Goal: Task Accomplishment & Management: Use online tool/utility

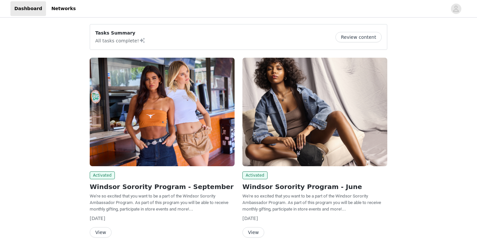
click at [103, 232] on button "View" at bounding box center [101, 232] width 22 height 10
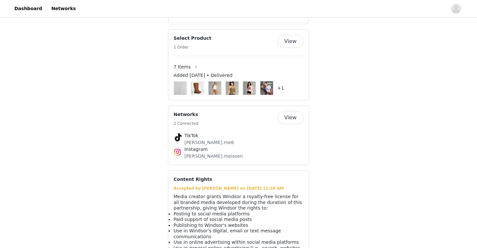
scroll to position [329, 0]
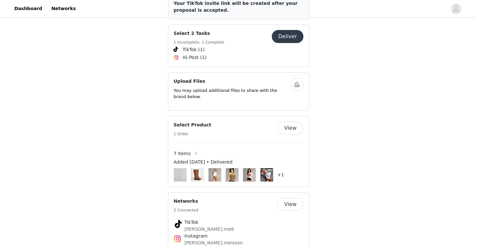
click at [288, 33] on button "Deliver" at bounding box center [288, 36] width 32 height 13
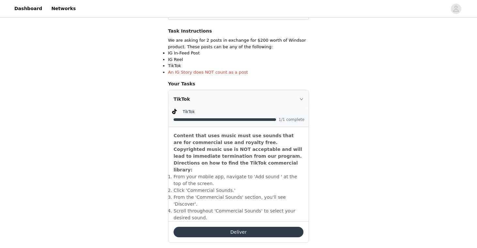
scroll to position [250, 0]
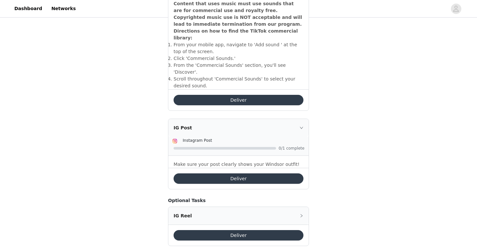
click at [264, 173] on button "Deliver" at bounding box center [238, 178] width 130 height 10
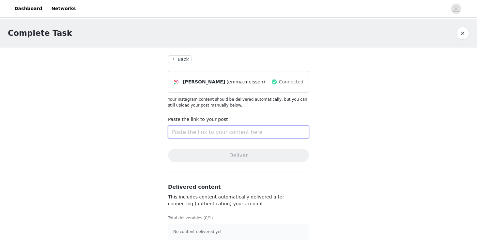
click at [251, 132] on input "text" at bounding box center [238, 131] width 141 height 13
paste input "[URL][DOMAIN_NAME]"
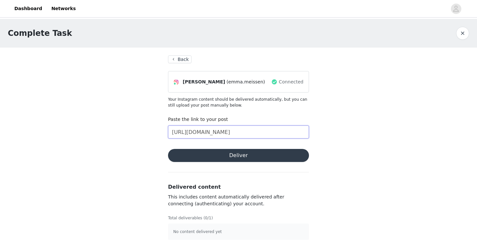
scroll to position [0, 35]
type input "[URL][DOMAIN_NAME]"
click at [204, 156] on button "Deliver" at bounding box center [238, 155] width 141 height 13
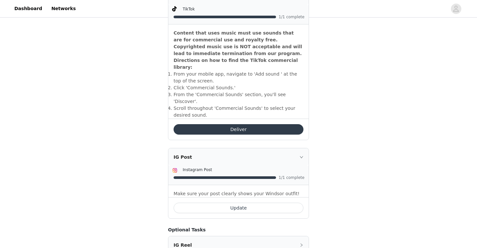
scroll to position [223, 0]
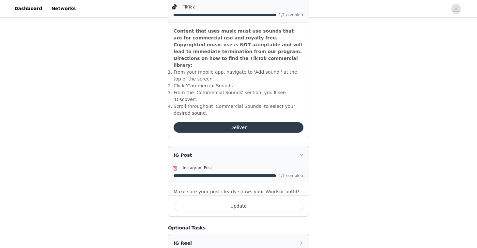
click at [184, 201] on button "Update" at bounding box center [238, 206] width 130 height 10
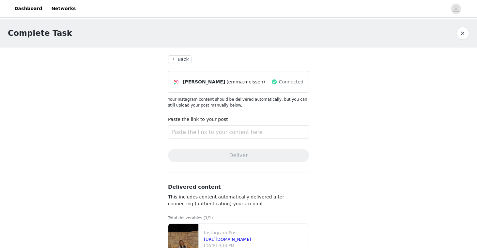
click at [176, 61] on button "Back" at bounding box center [179, 59] width 23 height 8
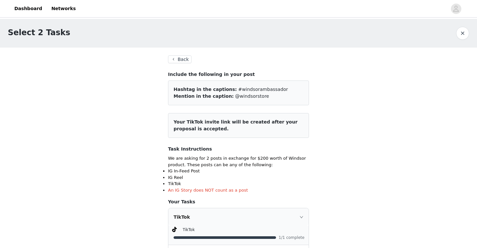
click at [182, 60] on button "Back" at bounding box center [179, 59] width 23 height 8
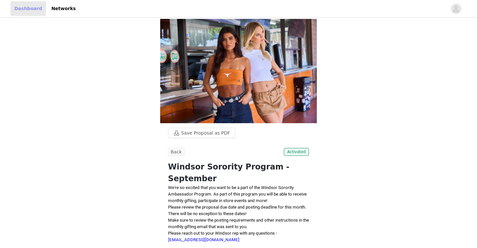
click at [26, 10] on link "Dashboard" at bounding box center [28, 8] width 36 height 15
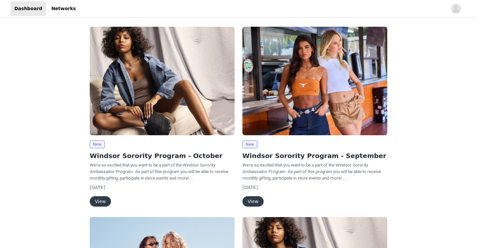
click at [255, 199] on button "View" at bounding box center [252, 201] width 21 height 10
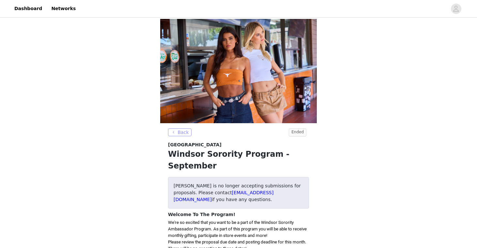
click at [185, 132] on button "Back" at bounding box center [179, 132] width 23 height 8
